Goal: Task Accomplishment & Management: Use online tool/utility

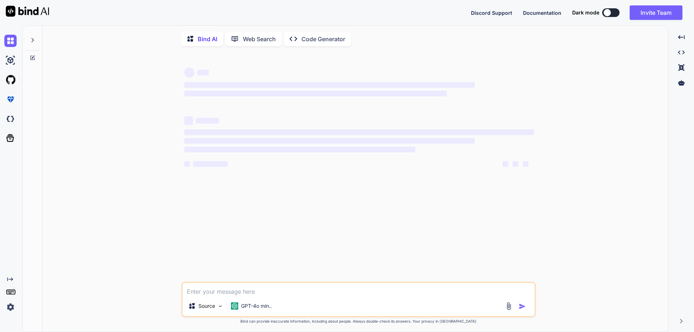
type textarea "x"
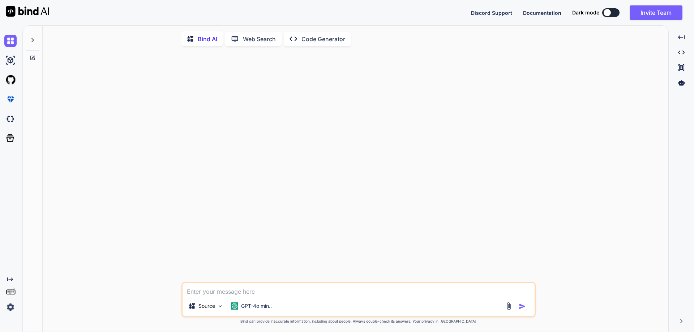
click at [206, 294] on textarea at bounding box center [358, 289] width 352 height 13
type textarea "// Online Java Compiler // Use this editor to write, compile and run your Java …"
type textarea "x"
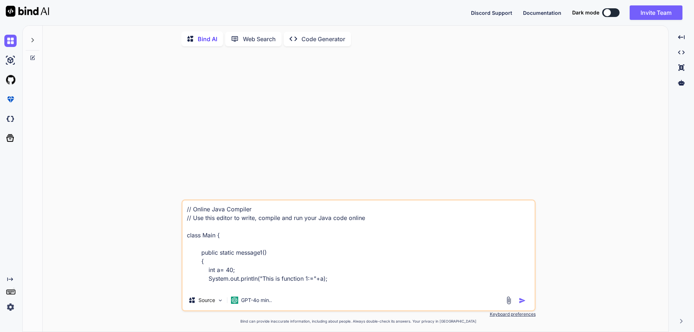
scroll to position [270, 0]
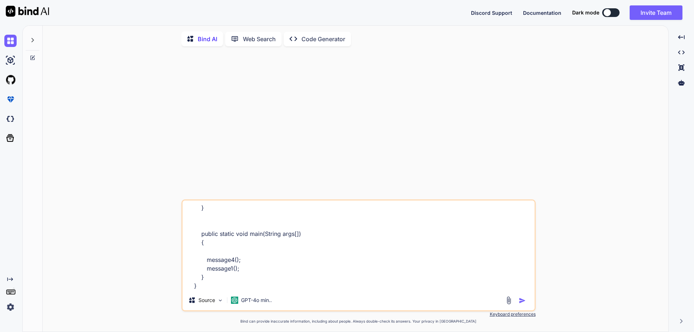
click at [218, 281] on textarea "// Online Java Compiler // Use this editor to write, compile and run your Java …" at bounding box center [358, 246] width 352 height 90
type textarea "// Online Java Compiler // Use this editor to write, compile and run your Java …"
type textarea "x"
type textarea "// Online Java Compiler // Use this editor to write, compile and run your Java …"
type textarea "x"
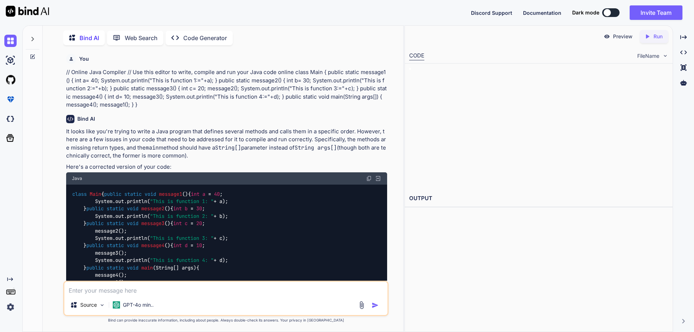
scroll to position [145, 0]
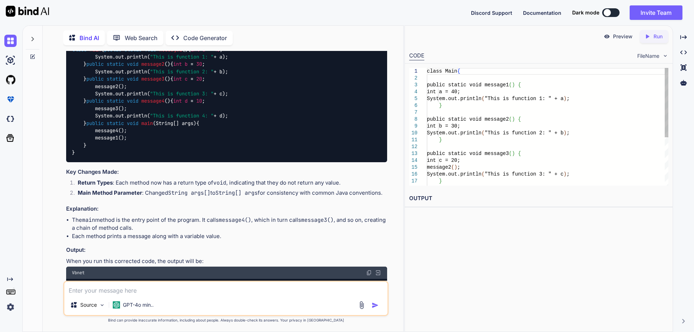
type textarea "x"
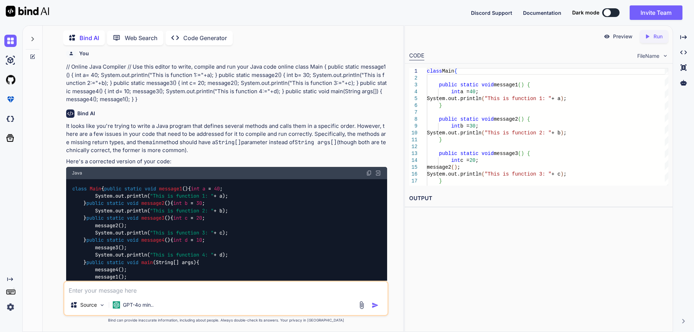
scroll to position [0, 0]
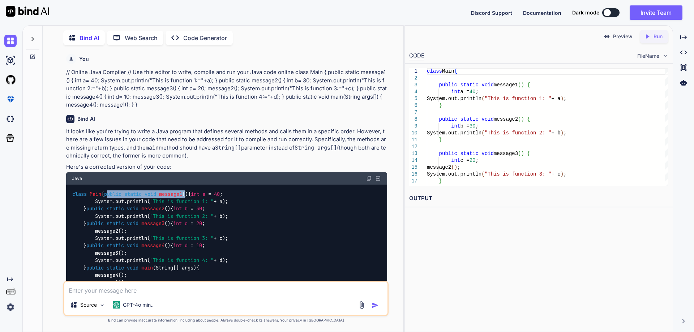
drag, startPoint x: 86, startPoint y: 209, endPoint x: 165, endPoint y: 208, distance: 79.5
click at [165, 208] on code "class Main { public static void message1 () { int a = 40 ; System.out.println( …" at bounding box center [150, 245] width 156 height 111
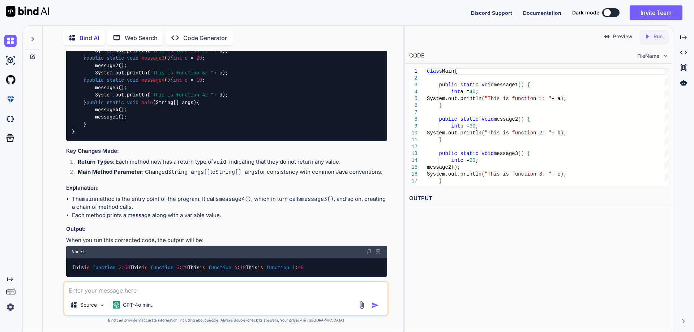
scroll to position [181, 0]
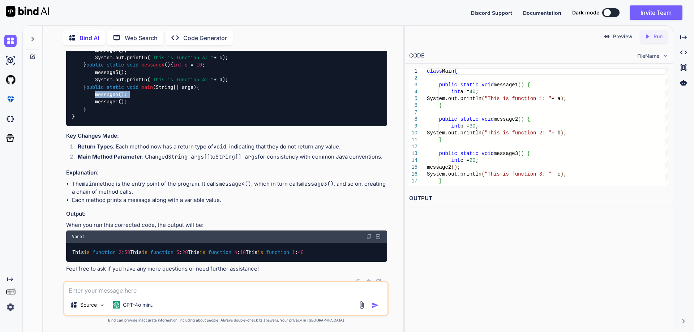
drag, startPoint x: 92, startPoint y: 198, endPoint x: 140, endPoint y: 200, distance: 47.7
click at [140, 126] on div "class Main { public static void message1 () { int a = 40 ; System.out.println( …" at bounding box center [226, 65] width 321 height 122
click at [137, 126] on div "class Main { public static void message1 () { int a = 40 ; System.out.println( …" at bounding box center [226, 65] width 321 height 122
drag, startPoint x: 92, startPoint y: 204, endPoint x: 82, endPoint y: 203, distance: 9.5
click at [82, 120] on code "class Main { public static void message1 () { int a = 40 ; System.out.println( …" at bounding box center [150, 65] width 156 height 111
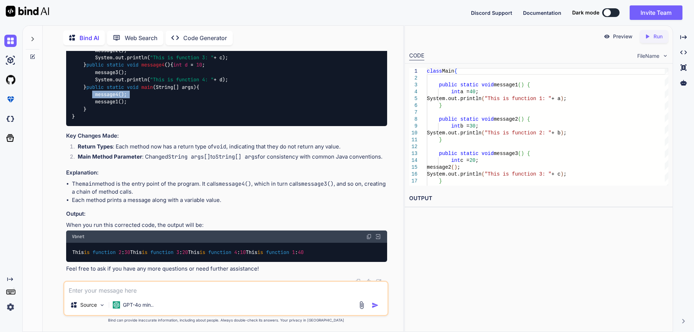
drag, startPoint x: 90, startPoint y: 196, endPoint x: 144, endPoint y: 200, distance: 54.3
click at [144, 126] on div "class Main { public static void message1 () { int a = 40 ; System.out.println( …" at bounding box center [226, 65] width 321 height 122
drag, startPoint x: 123, startPoint y: 205, endPoint x: 92, endPoint y: 198, distance: 31.5
click at [91, 126] on div "class Main { public static void message1 () { int a = 40 ; System.out.println( …" at bounding box center [226, 65] width 321 height 122
drag, startPoint x: 94, startPoint y: 195, endPoint x: 144, endPoint y: 199, distance: 50.4
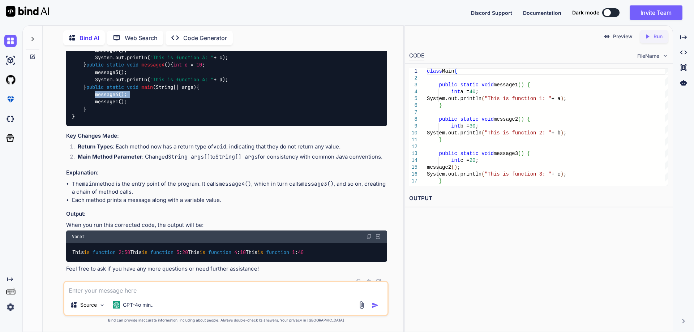
click at [144, 126] on div "class Main { public static void message1 () { int a = 40 ; System.out.println( …" at bounding box center [226, 65] width 321 height 122
drag, startPoint x: 116, startPoint y: 203, endPoint x: 98, endPoint y: 201, distance: 17.8
click at [98, 126] on div "class Main { public static void message1 () { int a = 40 ; System.out.println( …" at bounding box center [226, 65] width 321 height 122
drag, startPoint x: 96, startPoint y: 196, endPoint x: 143, endPoint y: 196, distance: 47.0
click at [143, 126] on div "class Main { public static void message1 () { int a = 40 ; System.out.println( …" at bounding box center [226, 65] width 321 height 122
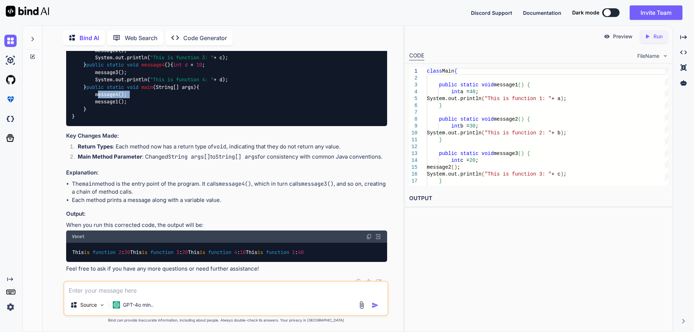
click at [107, 120] on code "class Main { public static void message1 () { int a = 40 ; System.out.println( …" at bounding box center [150, 65] width 156 height 111
drag, startPoint x: 94, startPoint y: 198, endPoint x: 134, endPoint y: 198, distance: 39.7
click at [134, 126] on div "class Main { public static void message1 () { int a = 40 ; System.out.println( …" at bounding box center [226, 65] width 321 height 122
click at [113, 90] on span "static" at bounding box center [115, 87] width 17 height 7
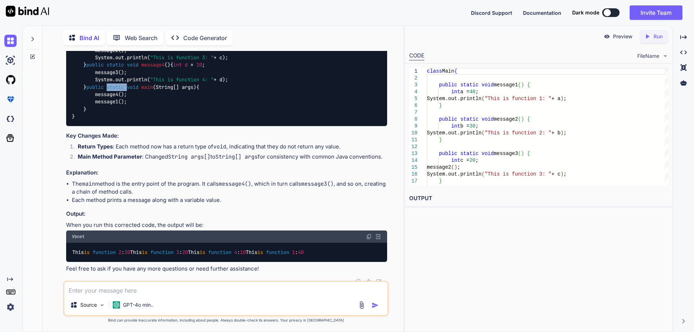
click at [113, 90] on span "static" at bounding box center [115, 87] width 17 height 7
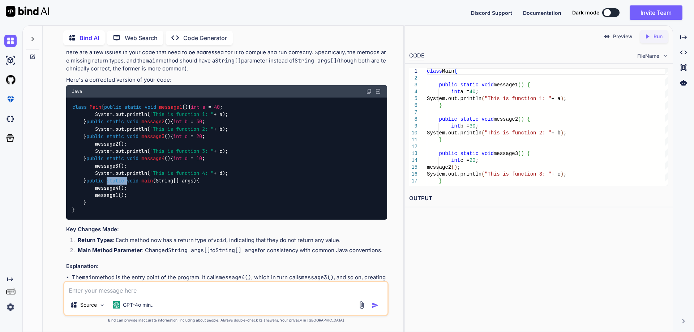
scroll to position [72, 0]
